Goal: Browse casually: Explore the website without a specific task or goal

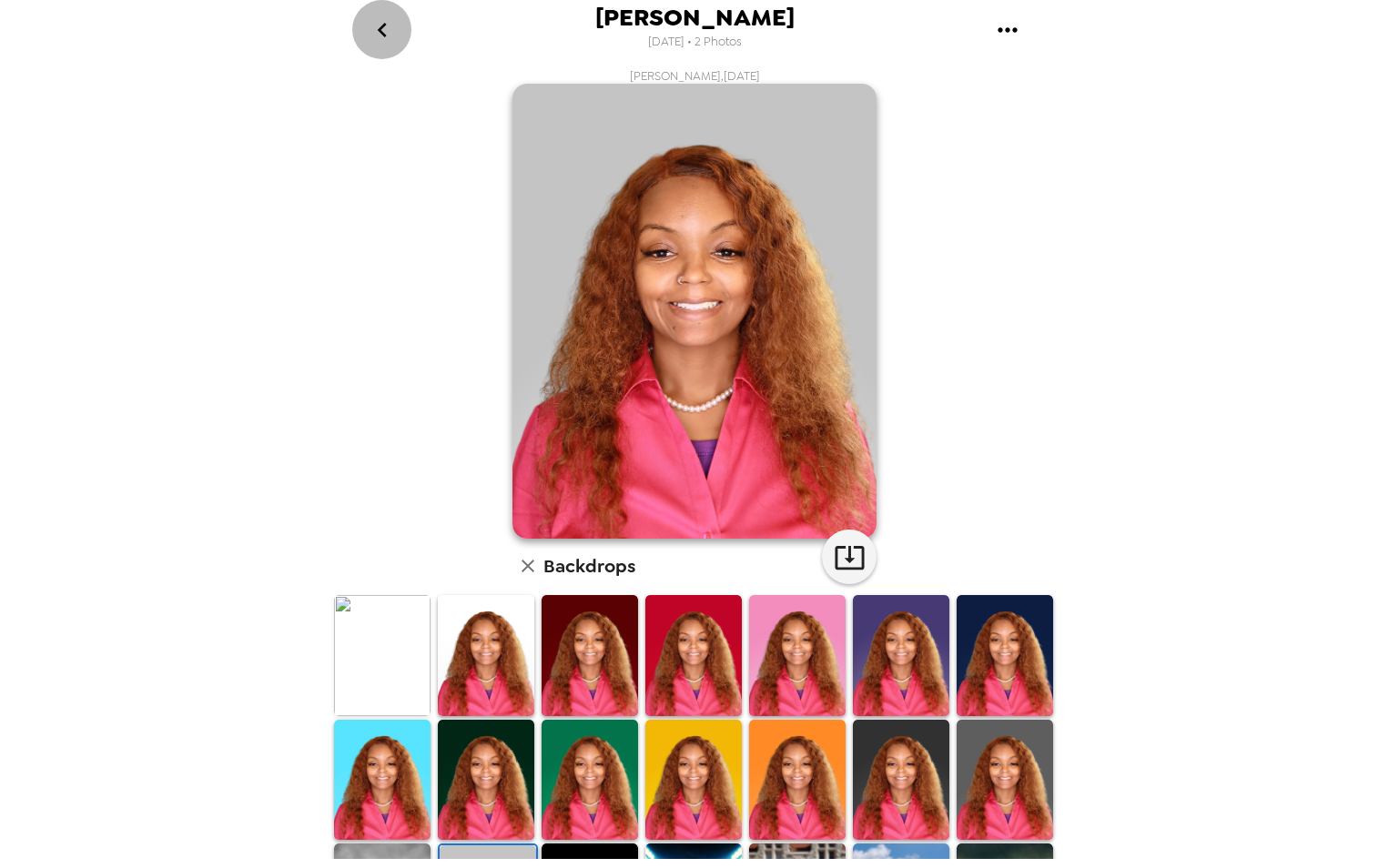
click at [388, 29] on icon "go back" at bounding box center [382, 30] width 29 height 29
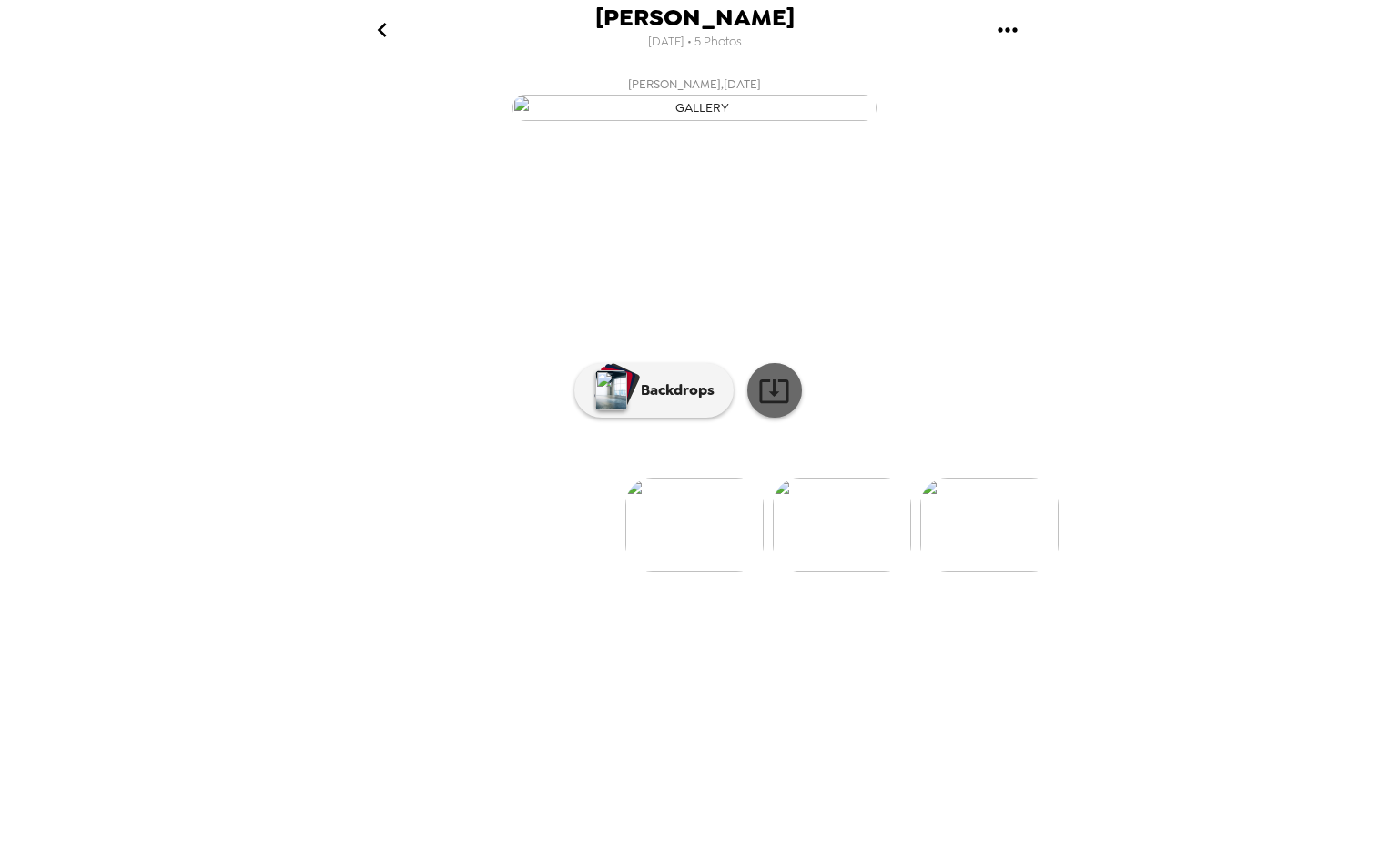
click at [774, 403] on icon at bounding box center [774, 391] width 29 height 24
click at [803, 572] on img at bounding box center [841, 525] width 138 height 95
click at [775, 407] on icon at bounding box center [774, 391] width 32 height 32
click at [869, 572] on img at bounding box center [842, 525] width 138 height 95
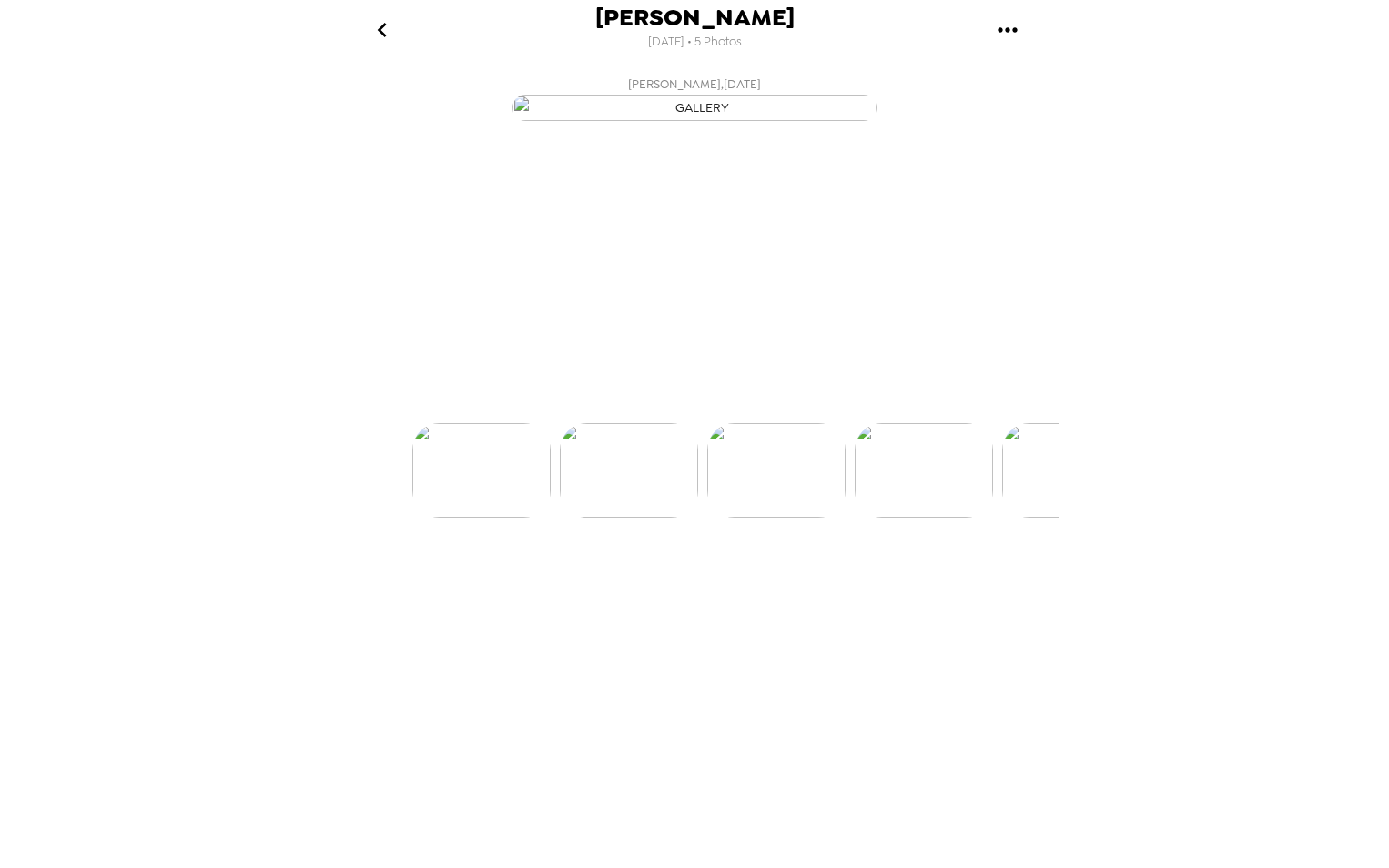
scroll to position [0, 293]
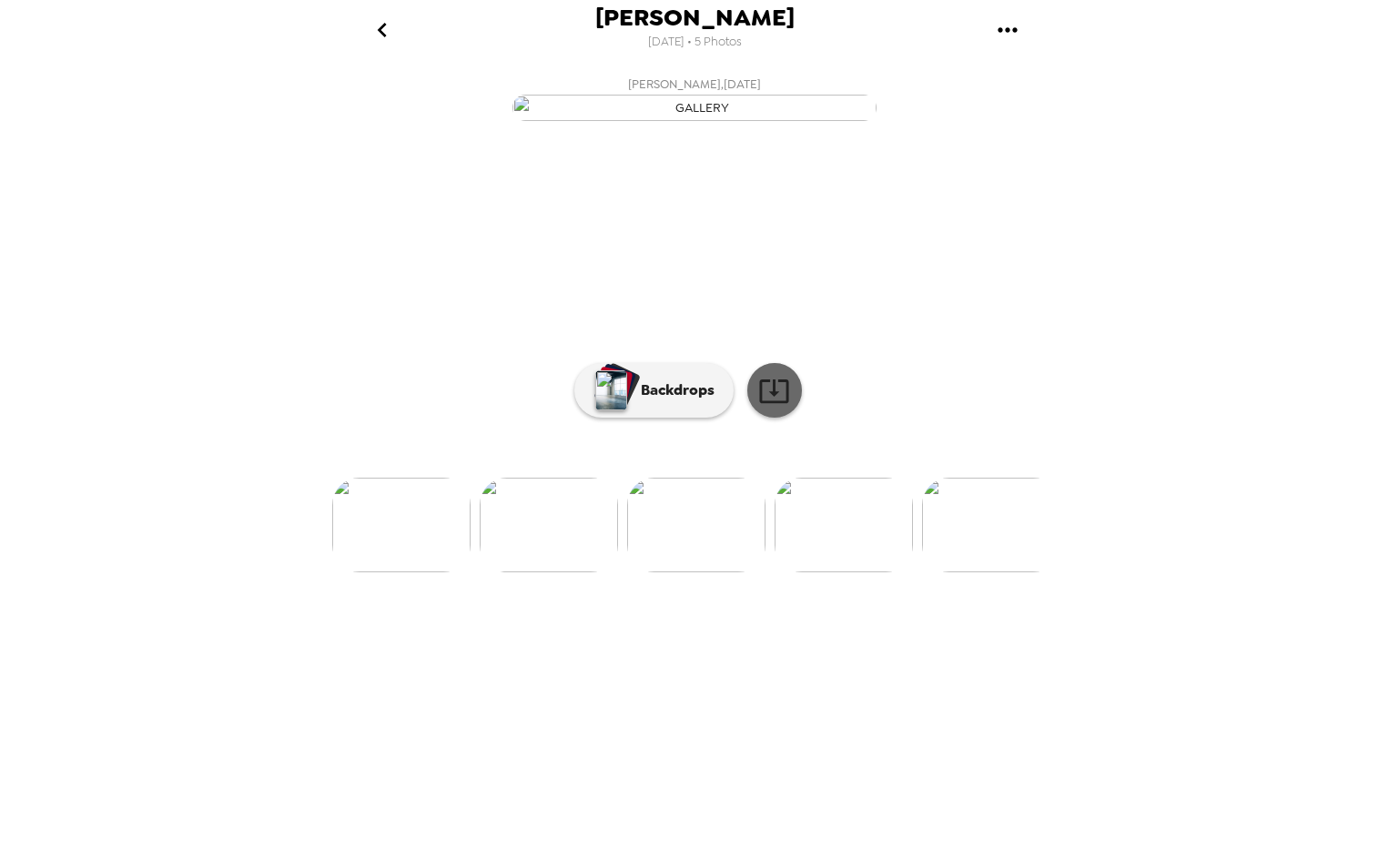
click at [773, 407] on icon at bounding box center [774, 391] width 32 height 32
click at [836, 572] on img at bounding box center [843, 525] width 138 height 95
click at [786, 407] on icon at bounding box center [774, 391] width 32 height 32
click at [836, 572] on img at bounding box center [844, 525] width 138 height 95
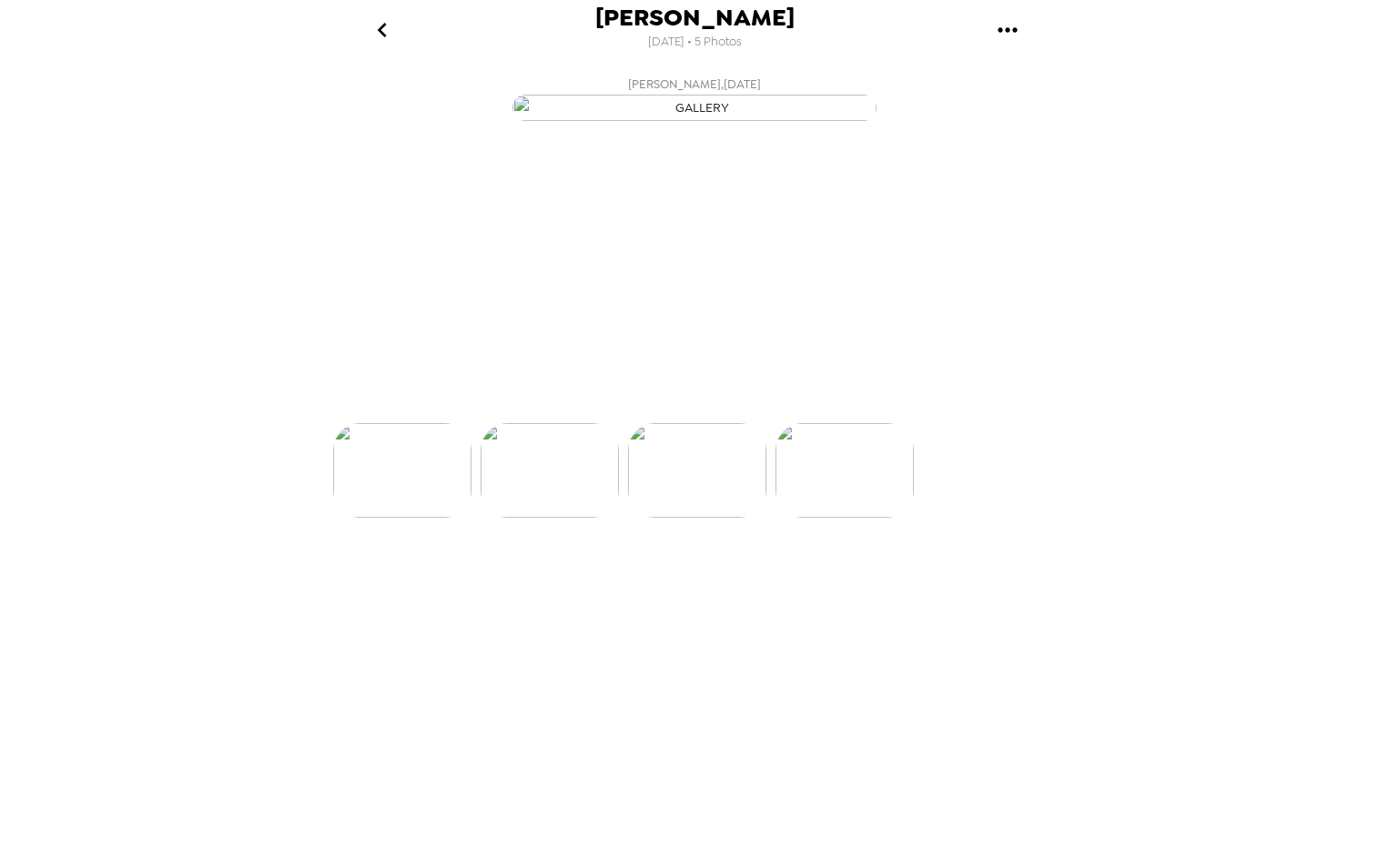
scroll to position [0, 586]
click at [775, 407] on icon at bounding box center [774, 391] width 32 height 32
click at [570, 572] on img at bounding box center [550, 525] width 138 height 95
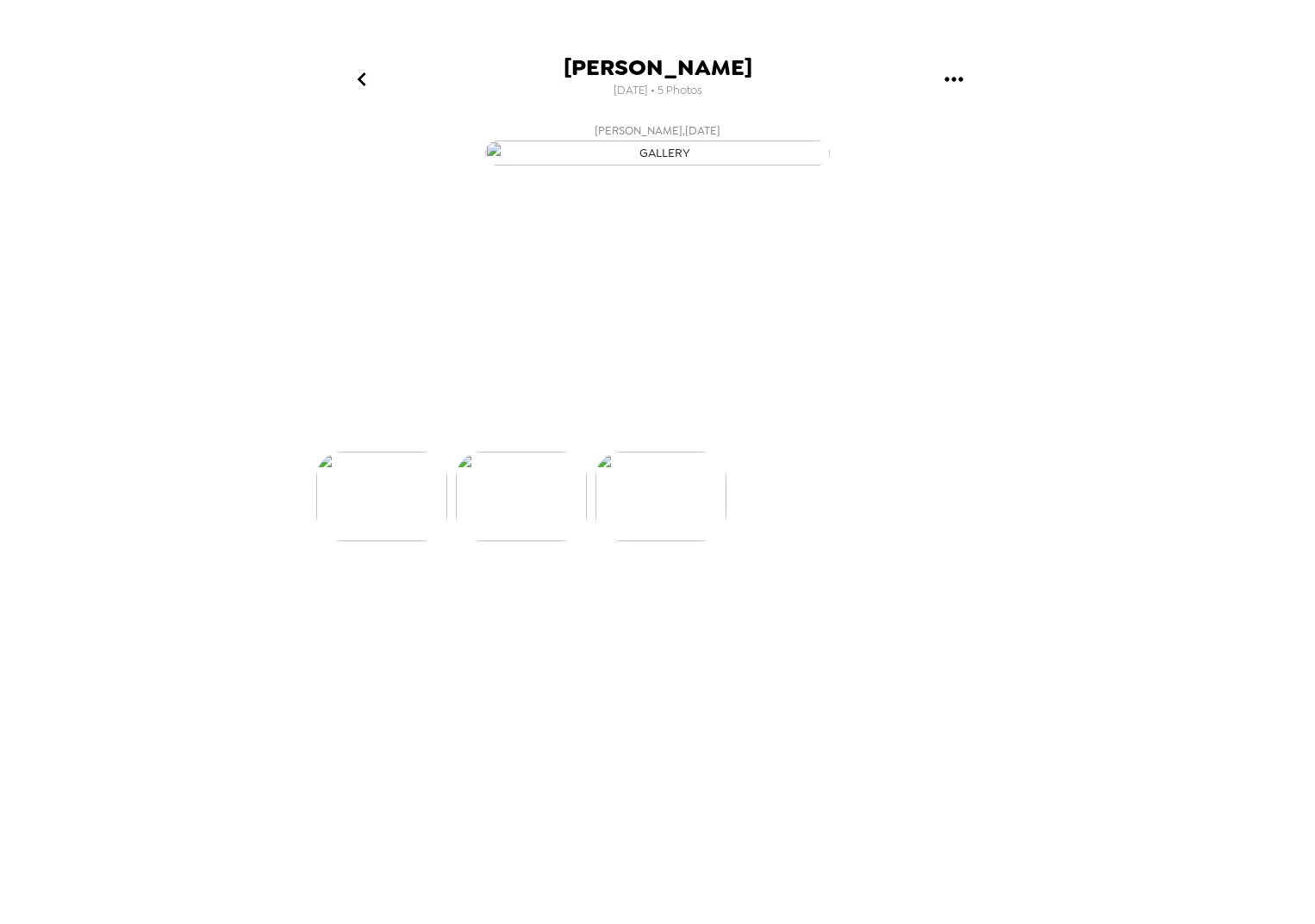
scroll to position [0, 417]
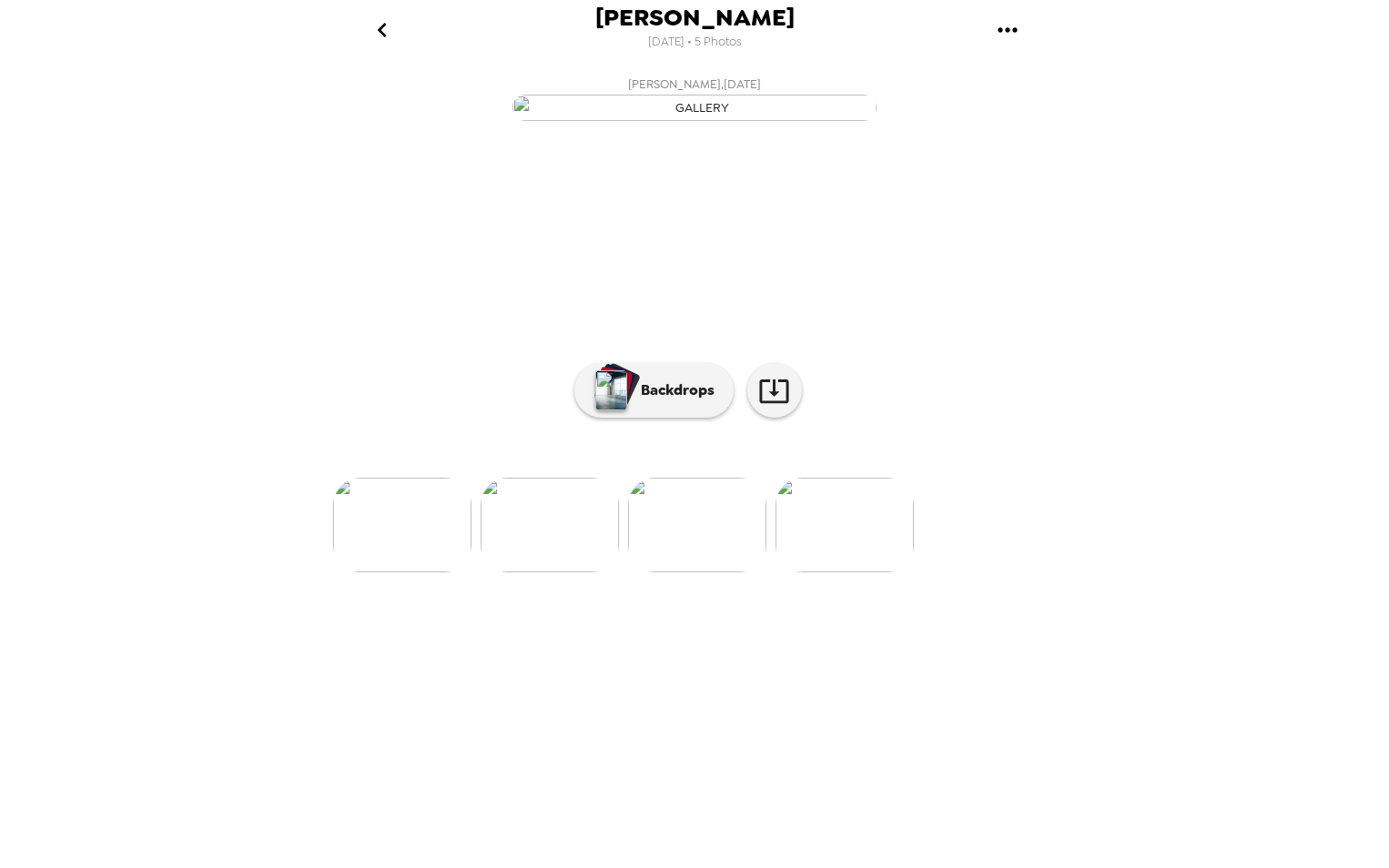
click at [670, 572] on img at bounding box center [697, 525] width 138 height 95
